Goal: Information Seeking & Learning: Learn about a topic

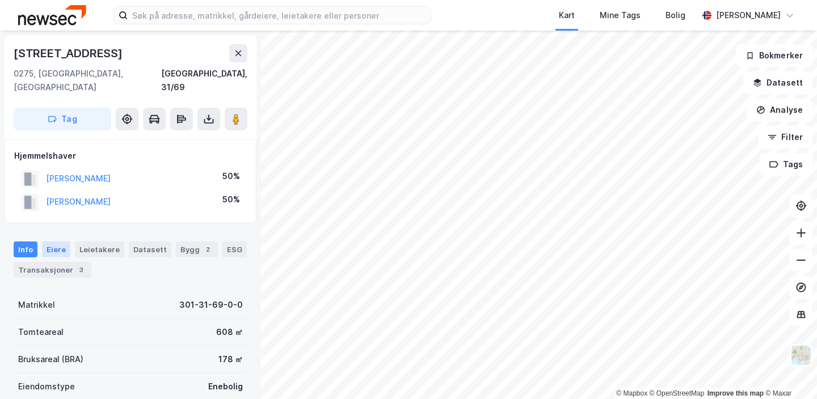
click at [54, 242] on div "Eiere" at bounding box center [56, 250] width 28 height 16
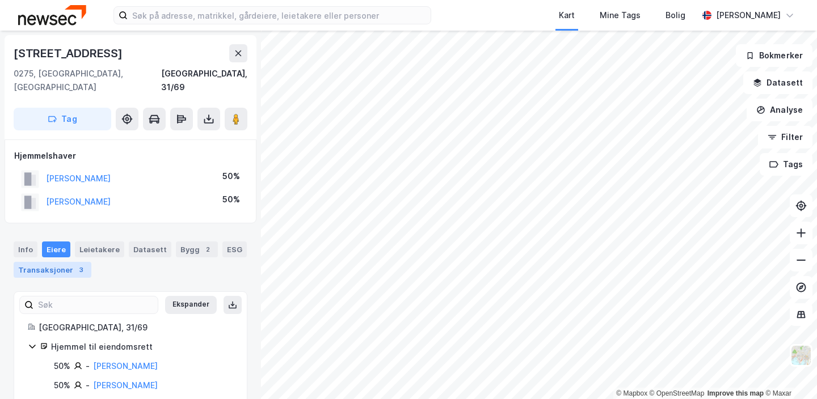
click at [54, 262] on div "Transaksjoner 3" at bounding box center [53, 270] width 78 height 16
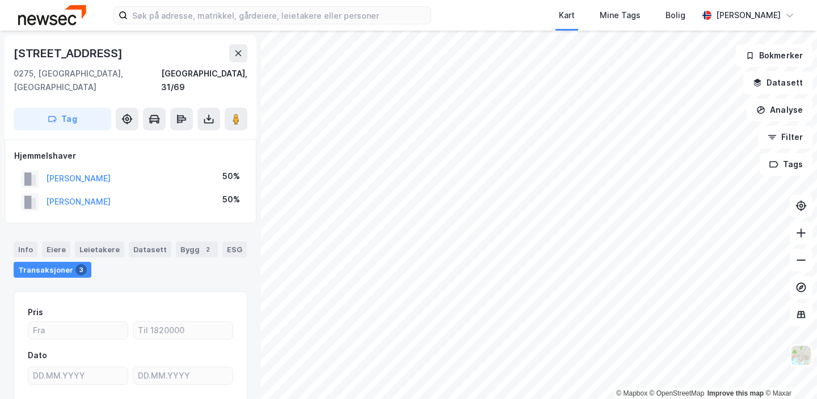
click at [438, 29] on div "Kart Mine Tags Bolig [PERSON_NAME] © Mapbox © OpenStreetMap Improve this map © …" at bounding box center [408, 199] width 817 height 399
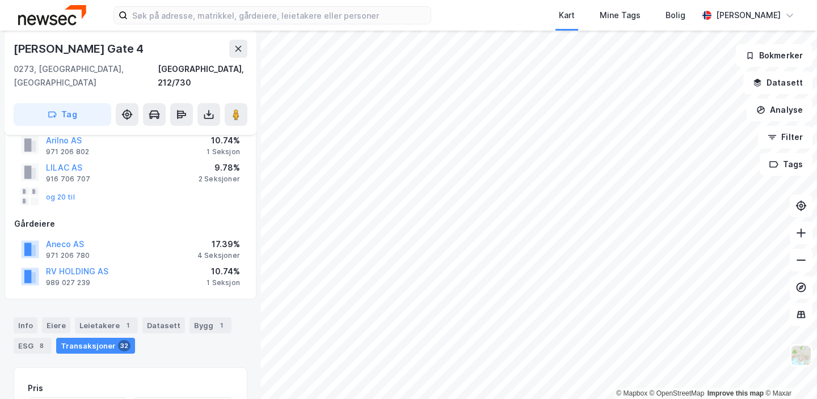
scroll to position [88, 0]
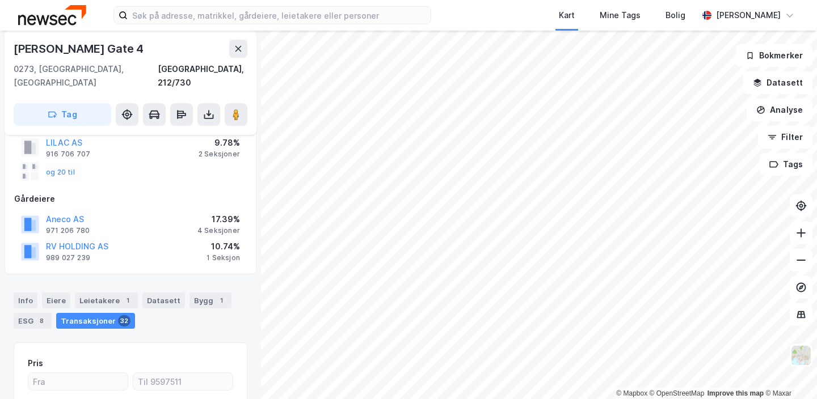
click at [98, 313] on div "Transaksjoner 32" at bounding box center [95, 321] width 79 height 16
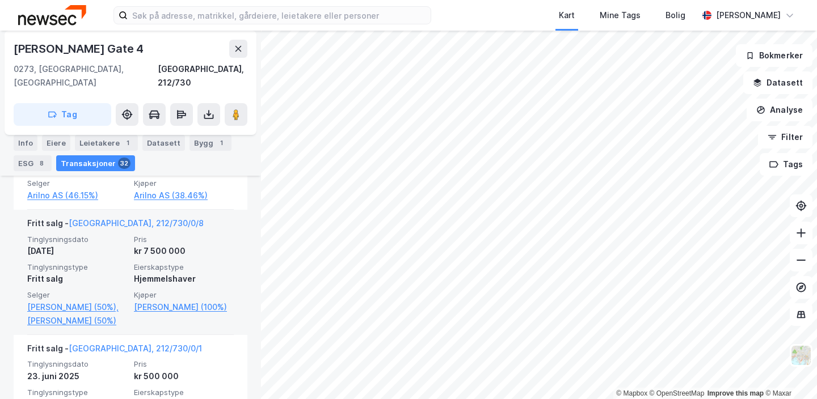
scroll to position [521, 0]
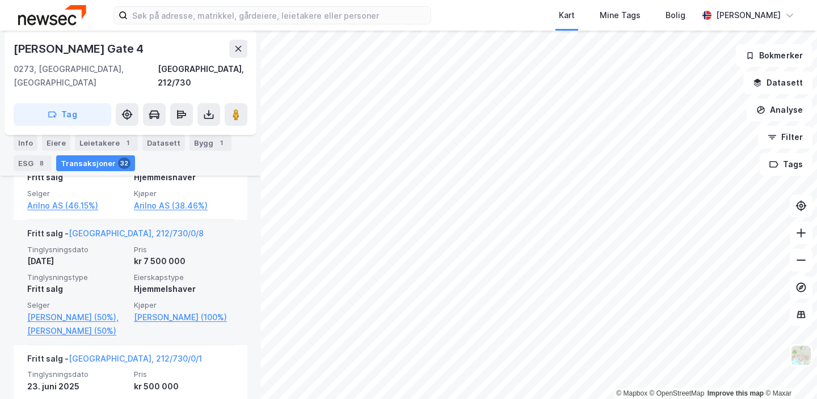
click at [209, 273] on span "Eierskapstype" at bounding box center [184, 278] width 100 height 10
click at [114, 229] on link "[GEOGRAPHIC_DATA], 212/730/0/8" at bounding box center [136, 234] width 135 height 10
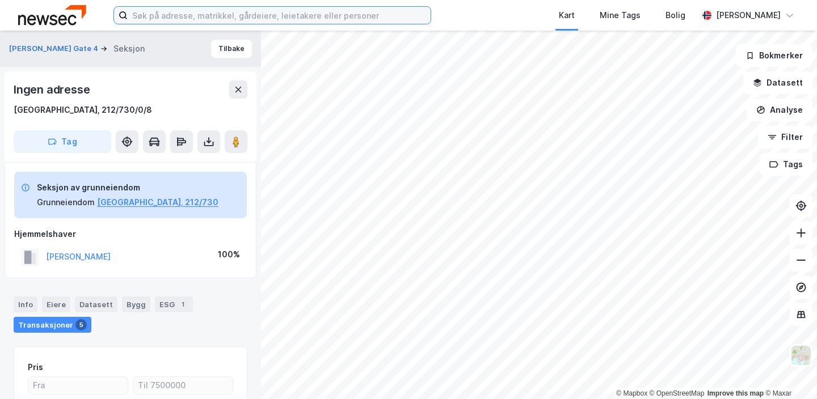
click at [322, 18] on input at bounding box center [279, 15] width 303 height 17
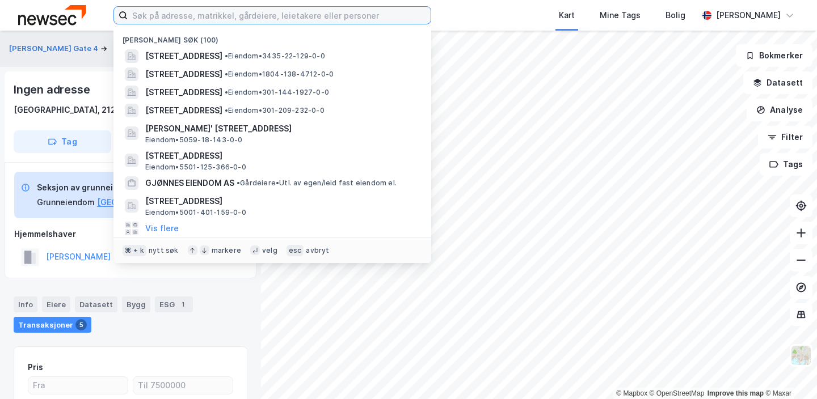
paste input "Harbitzalléen 41"
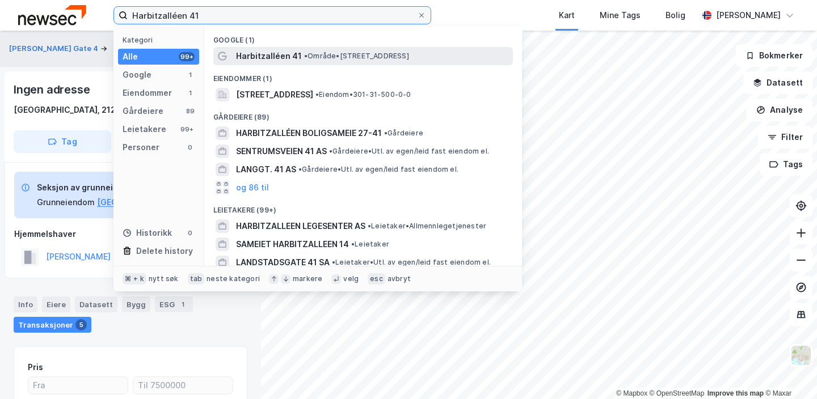
type input "Harbitzalléen 41"
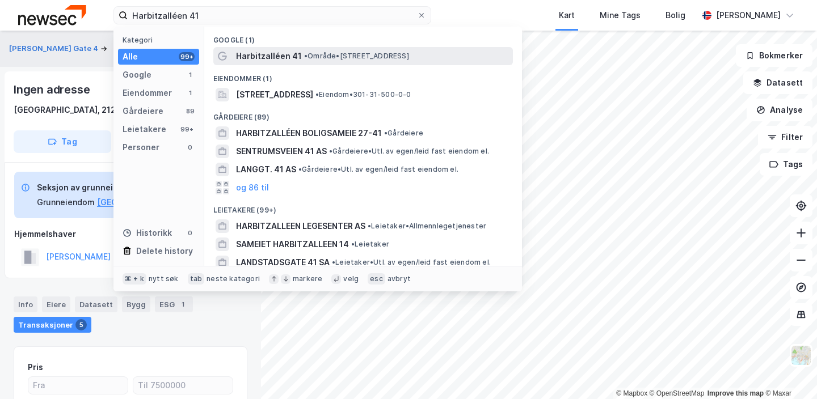
click at [318, 53] on span "• Område • [STREET_ADDRESS]" at bounding box center [356, 56] width 105 height 9
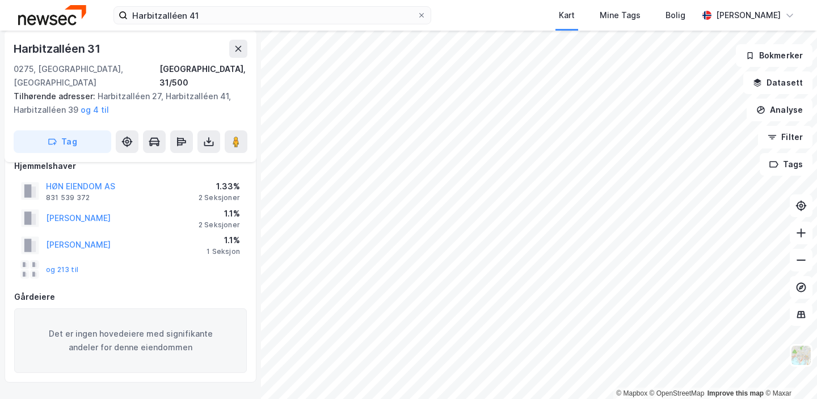
scroll to position [228, 0]
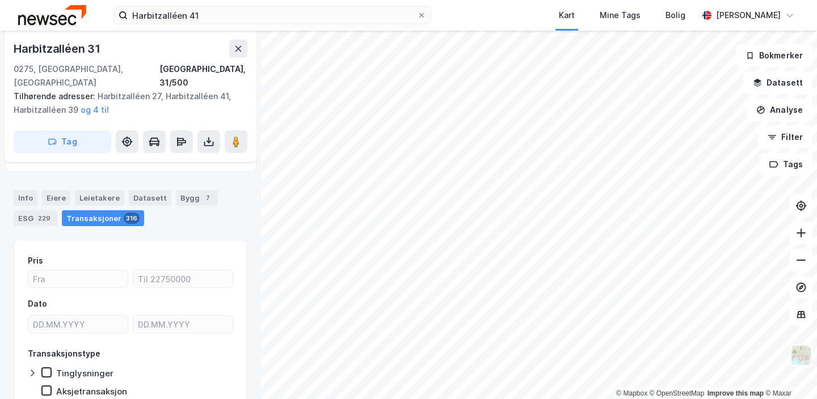
click at [100, 210] on div "Transaksjoner 316" at bounding box center [103, 218] width 82 height 16
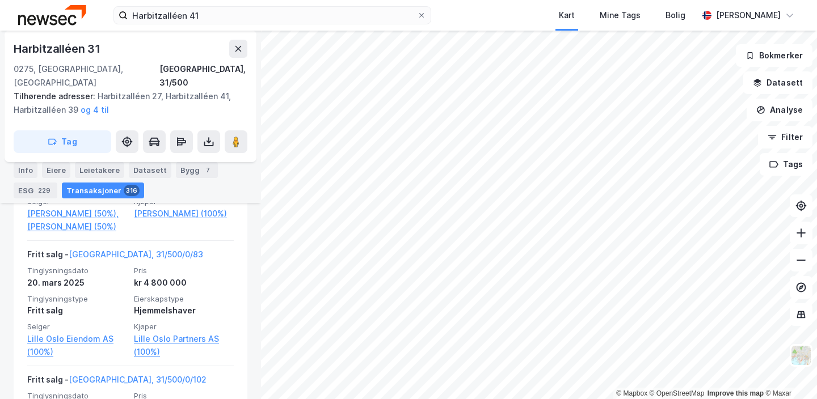
scroll to position [1768, 0]
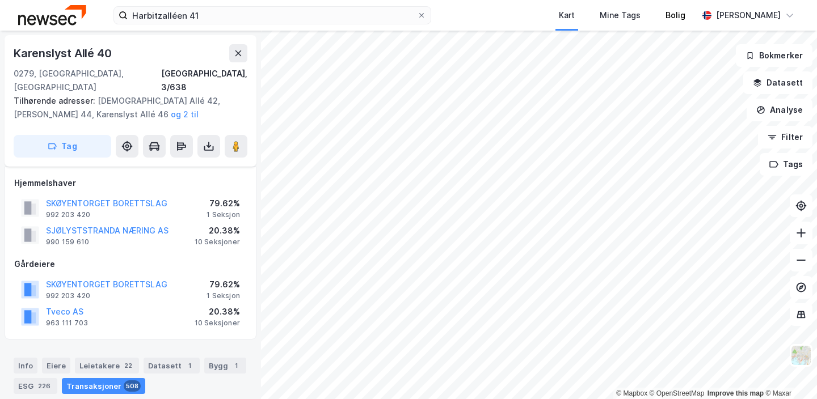
scroll to position [208, 0]
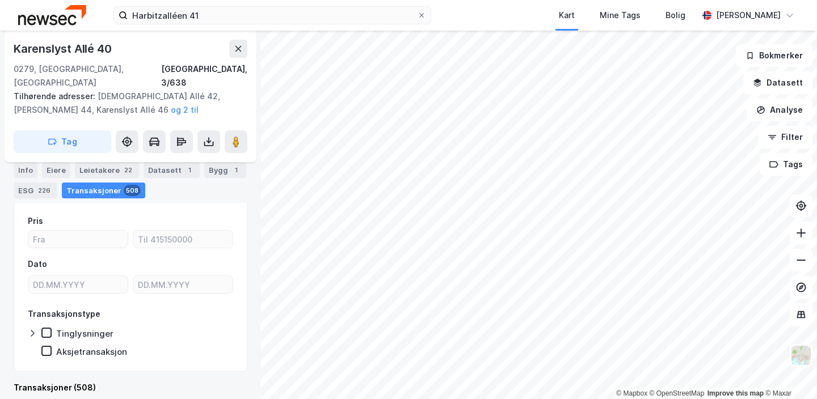
click at [104, 188] on div "Transaksjoner 508" at bounding box center [103, 191] width 83 height 16
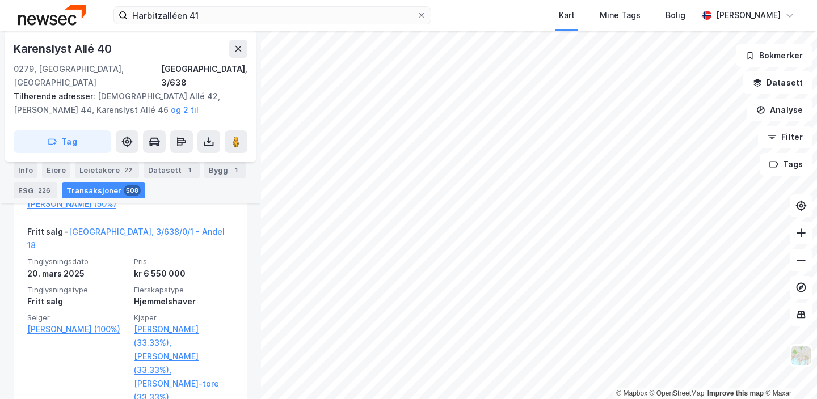
scroll to position [1926, 0]
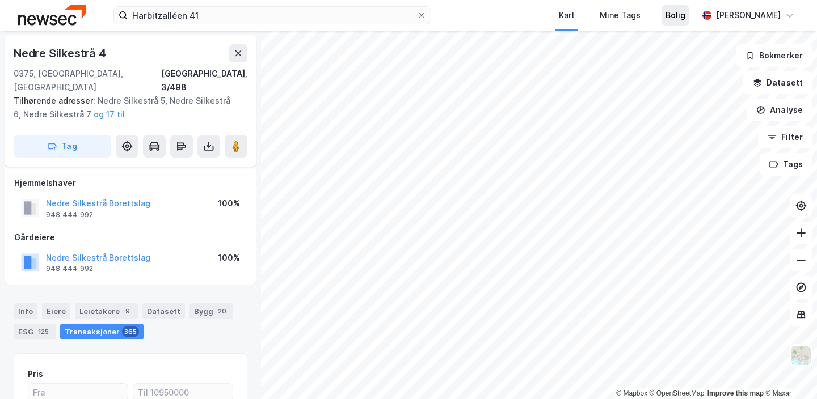
scroll to position [153, 0]
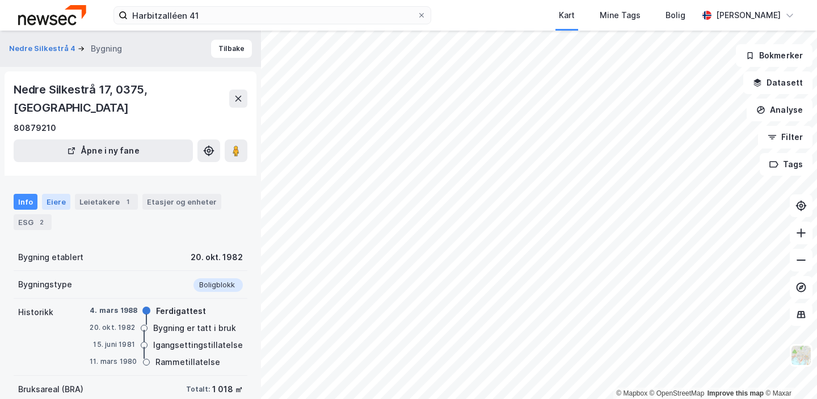
click at [56, 194] on div "Eiere" at bounding box center [56, 202] width 28 height 16
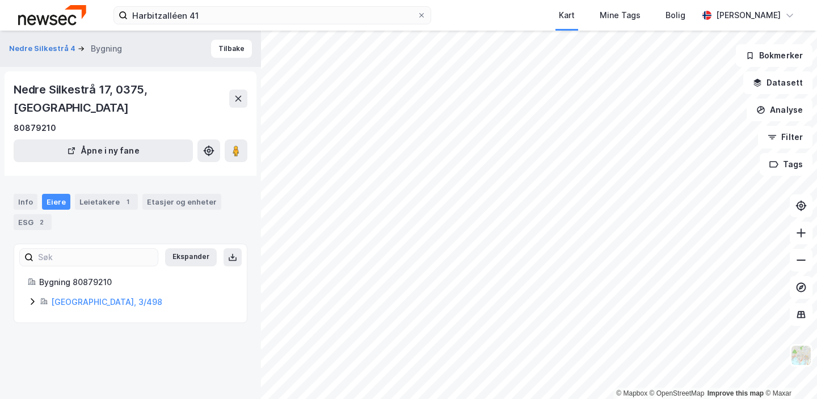
click at [36, 297] on icon at bounding box center [32, 301] width 9 height 9
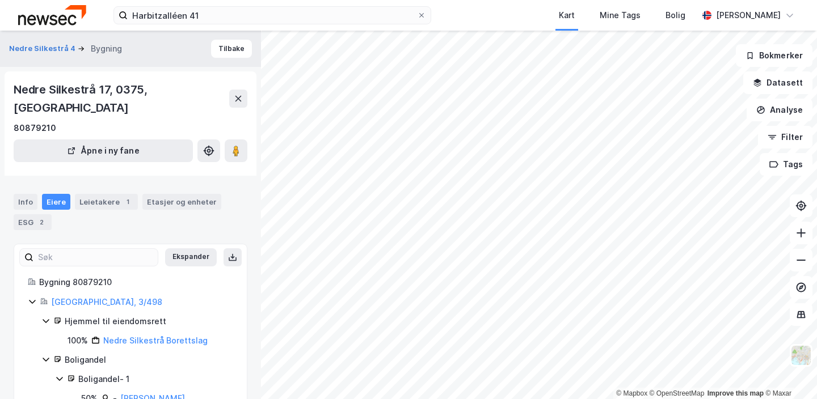
click at [36, 297] on icon at bounding box center [32, 301] width 9 height 9
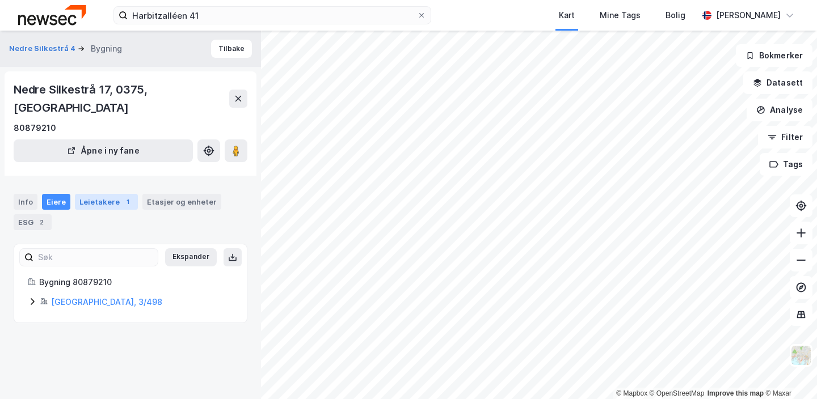
click at [124, 196] on div "1" at bounding box center [127, 201] width 11 height 11
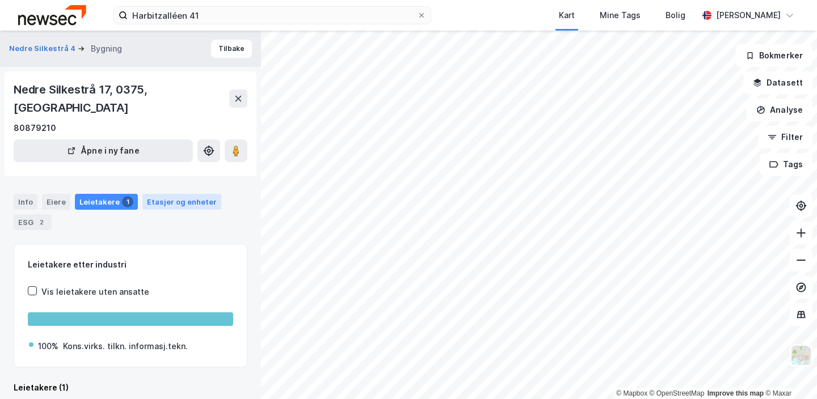
click at [157, 197] on div "Etasjer og enheter" at bounding box center [182, 202] width 70 height 10
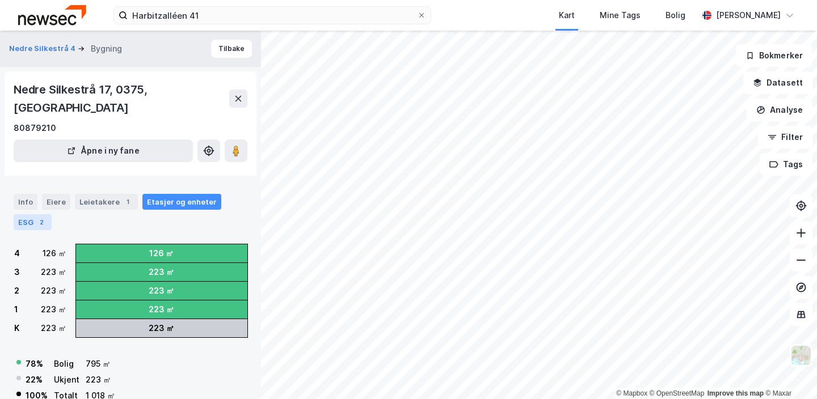
click at [32, 214] on div "ESG 2" at bounding box center [33, 222] width 38 height 16
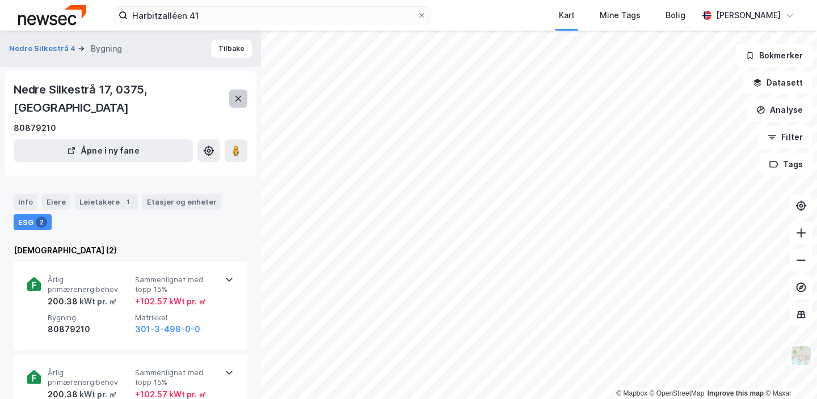
click at [239, 94] on icon at bounding box center [238, 98] width 9 height 9
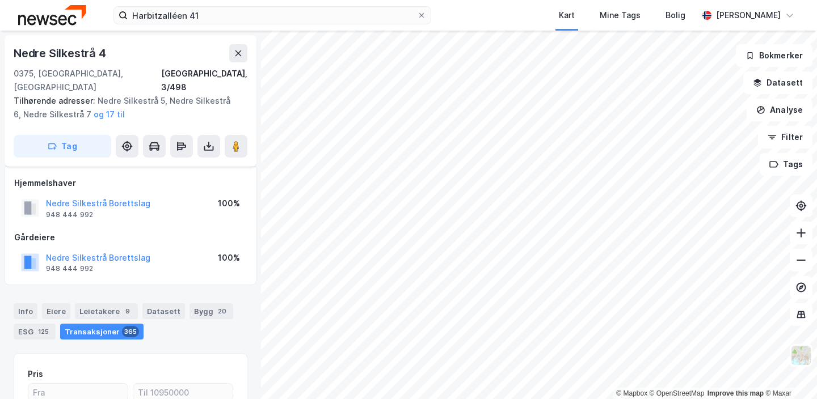
scroll to position [16, 0]
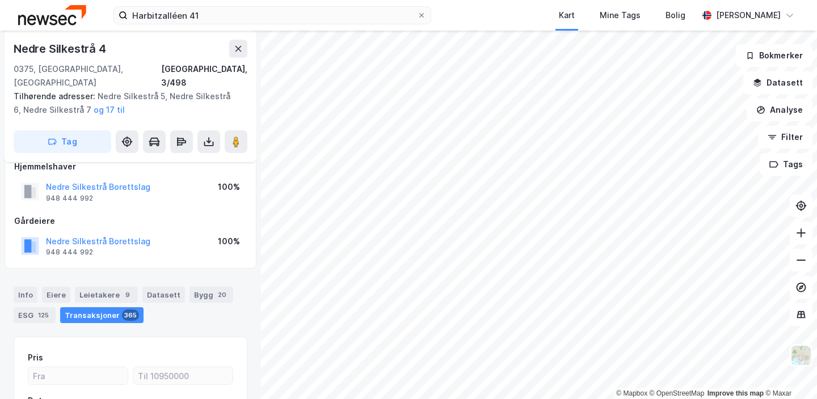
click at [82, 307] on div "Transaksjoner 365" at bounding box center [101, 315] width 83 height 16
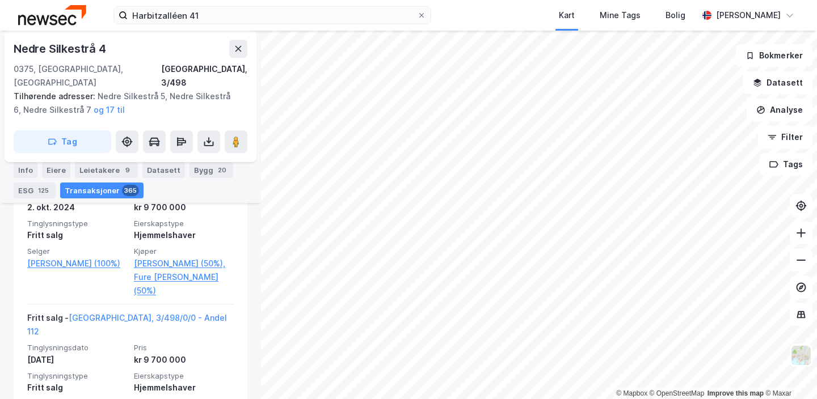
scroll to position [1683, 0]
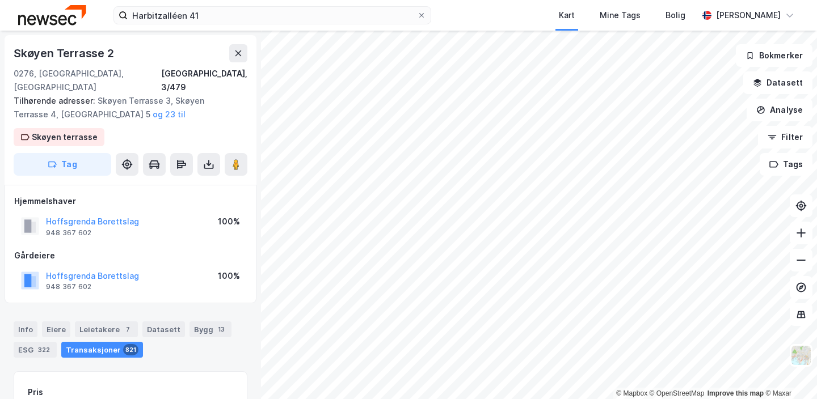
click at [117, 342] on div "Transaksjoner 821" at bounding box center [102, 350] width 82 height 16
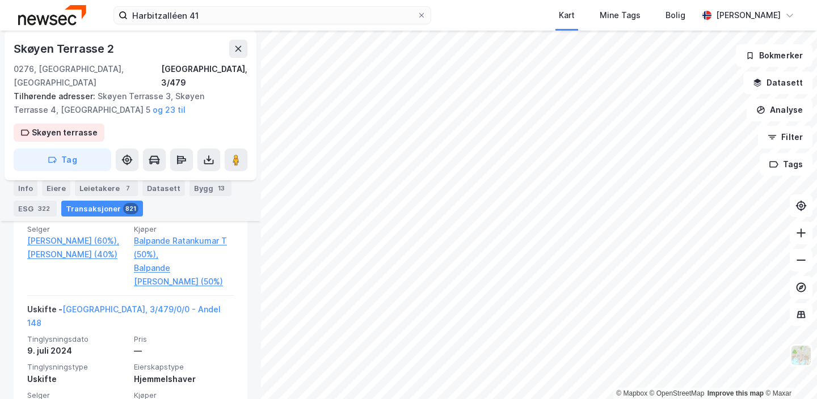
scroll to position [5089, 0]
